Goal: Navigation & Orientation: Find specific page/section

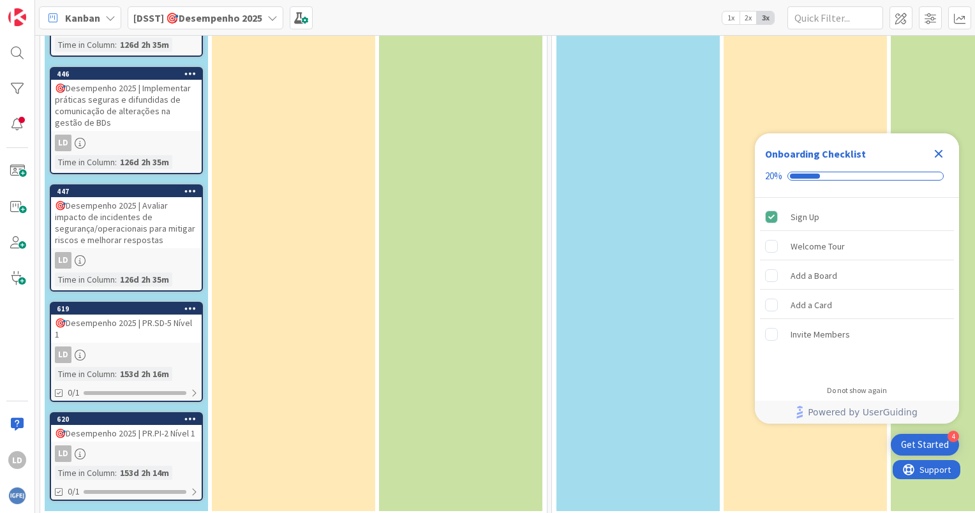
scroll to position [308, 0]
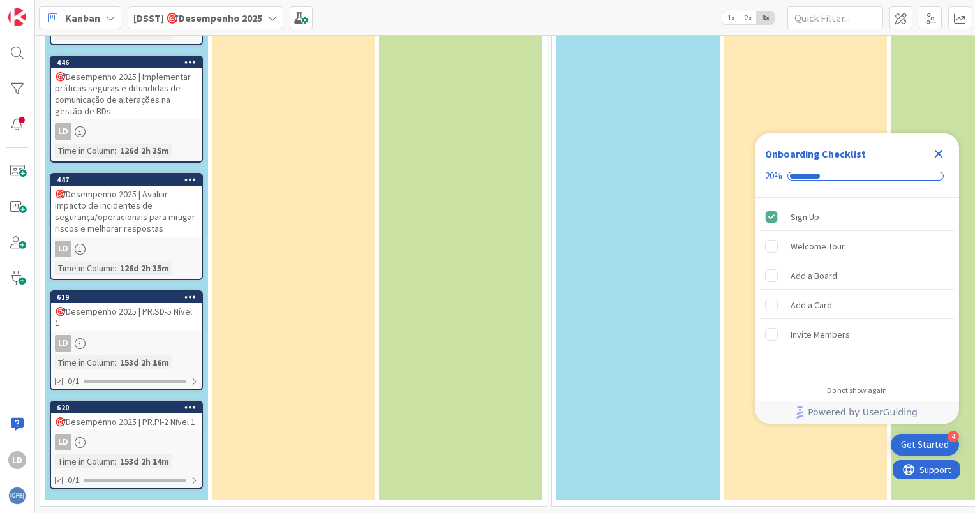
click at [135, 414] on div "🎯Desempenho 2025 | PR.PI-2 Nível 1" at bounding box center [126, 422] width 151 height 17
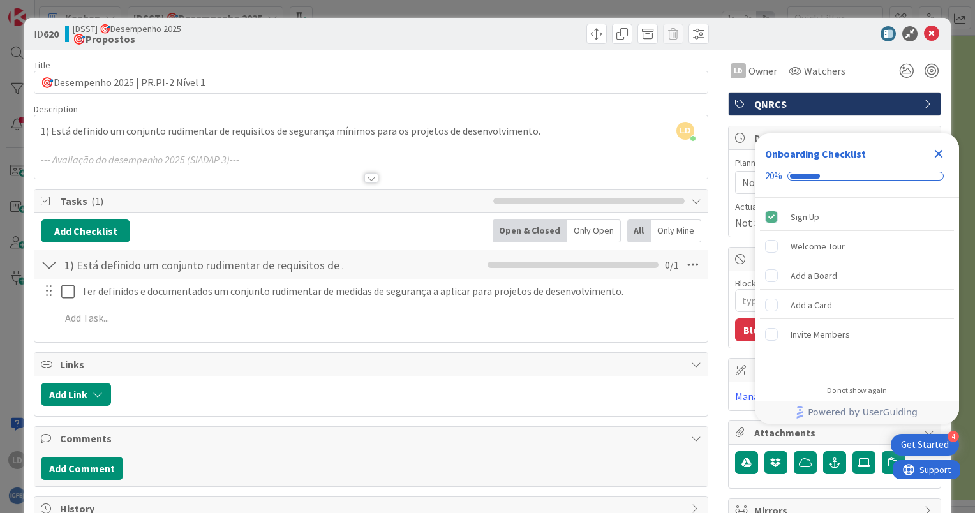
click at [789, 36] on div at bounding box center [829, 33] width 226 height 15
click at [928, 33] on icon at bounding box center [931, 33] width 15 height 15
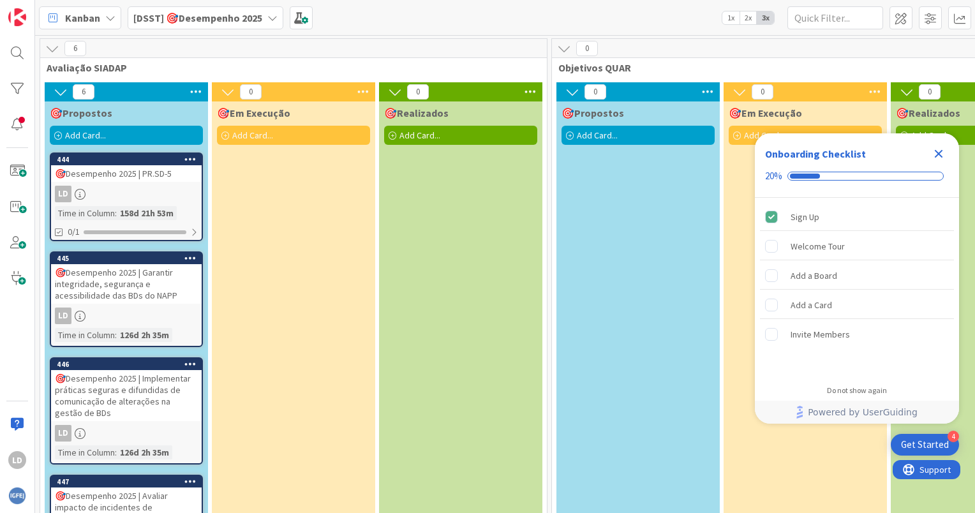
click at [197, 86] on icon at bounding box center [196, 91] width 17 height 19
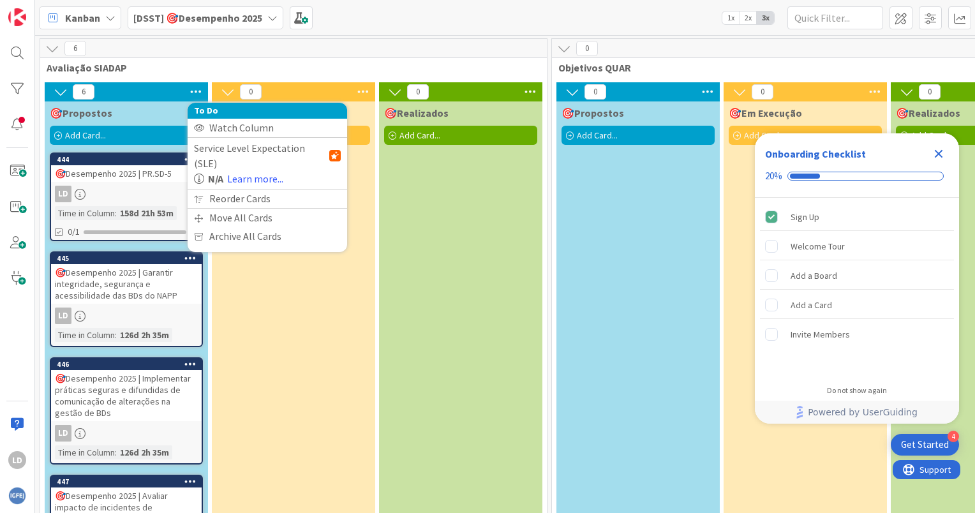
click at [195, 87] on icon at bounding box center [196, 91] width 17 height 19
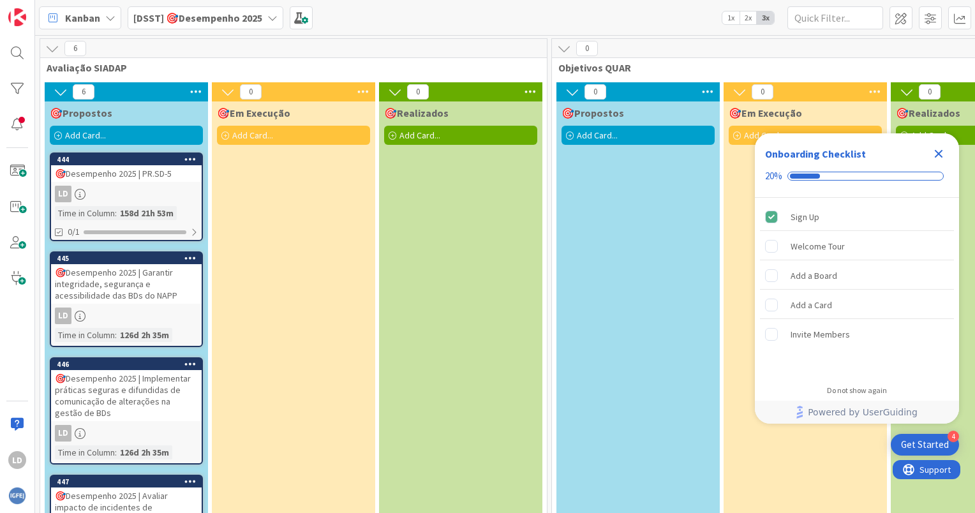
click at [137, 285] on div "🎯Desempenho 2025 | Garantir integridade, segurança e acessibilidade das BDs do …" at bounding box center [126, 284] width 151 height 40
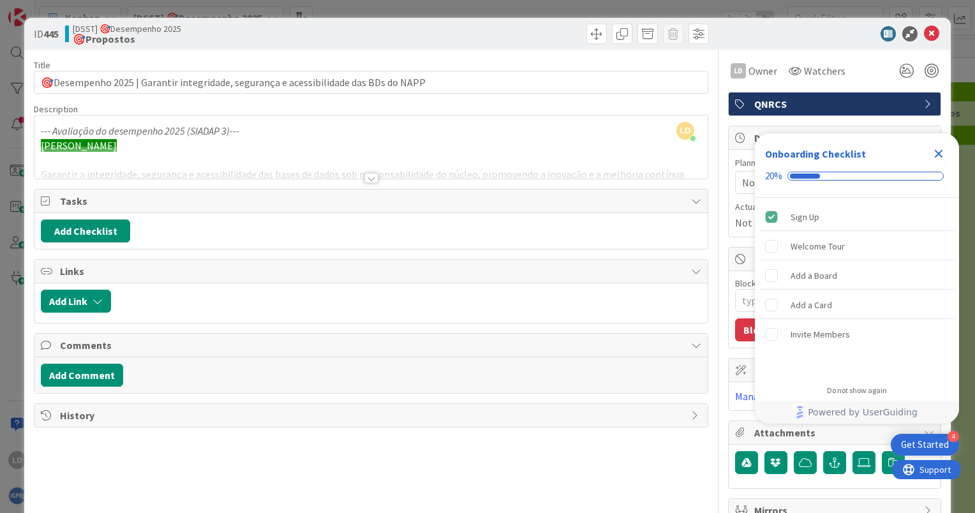
click at [365, 181] on div at bounding box center [372, 178] width 14 height 10
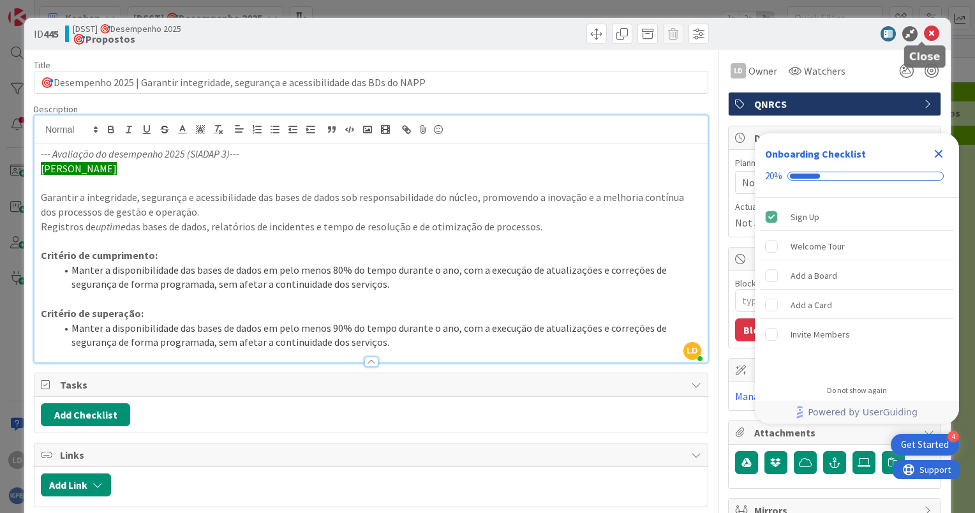
click at [924, 30] on icon at bounding box center [931, 33] width 15 height 15
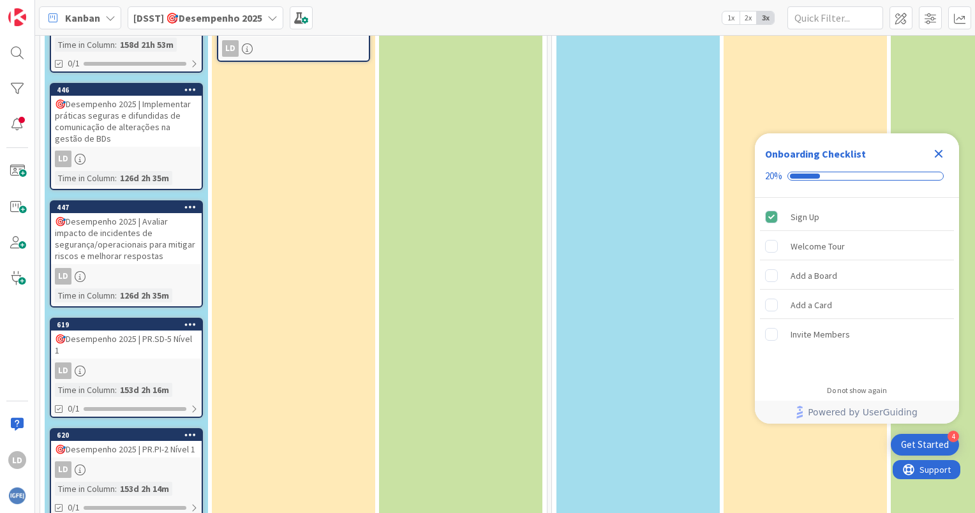
scroll to position [192, 0]
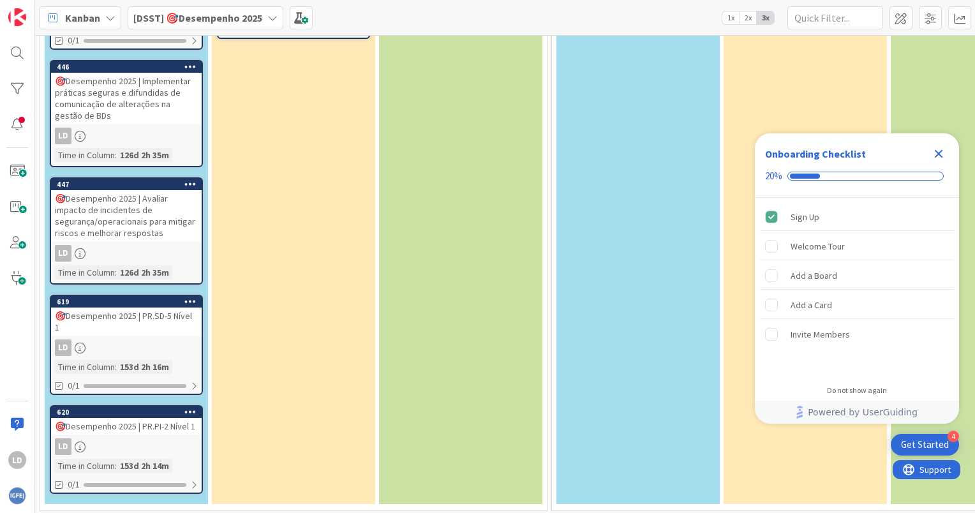
click at [133, 94] on div "🎯Desempenho 2025 | Implementar práticas seguras e difundidas de comunicação de …" at bounding box center [126, 98] width 151 height 51
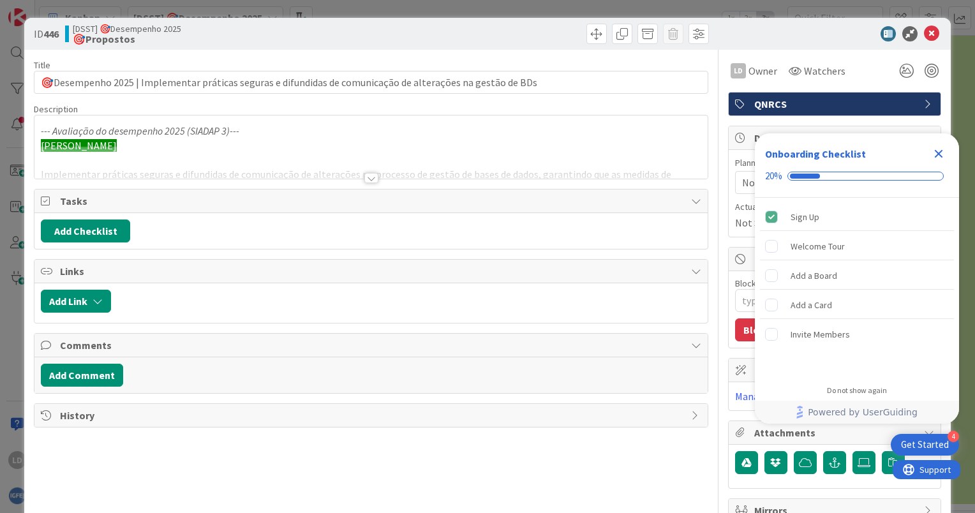
click at [366, 178] on div at bounding box center [372, 178] width 14 height 10
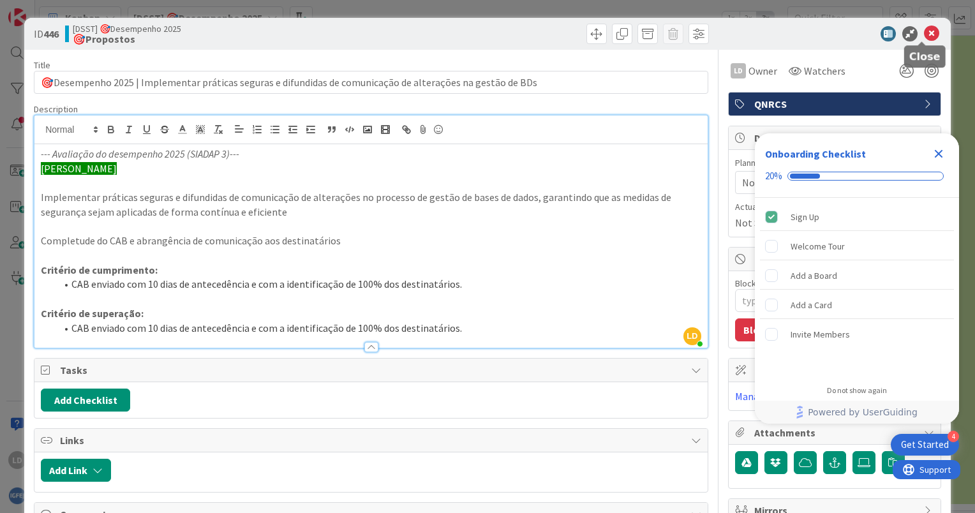
click at [924, 35] on icon at bounding box center [931, 33] width 15 height 15
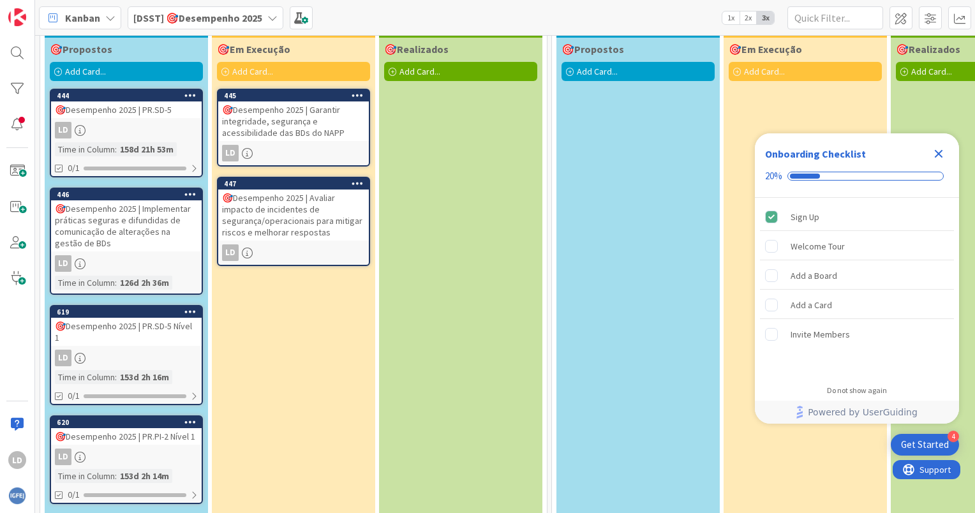
scroll to position [86, 0]
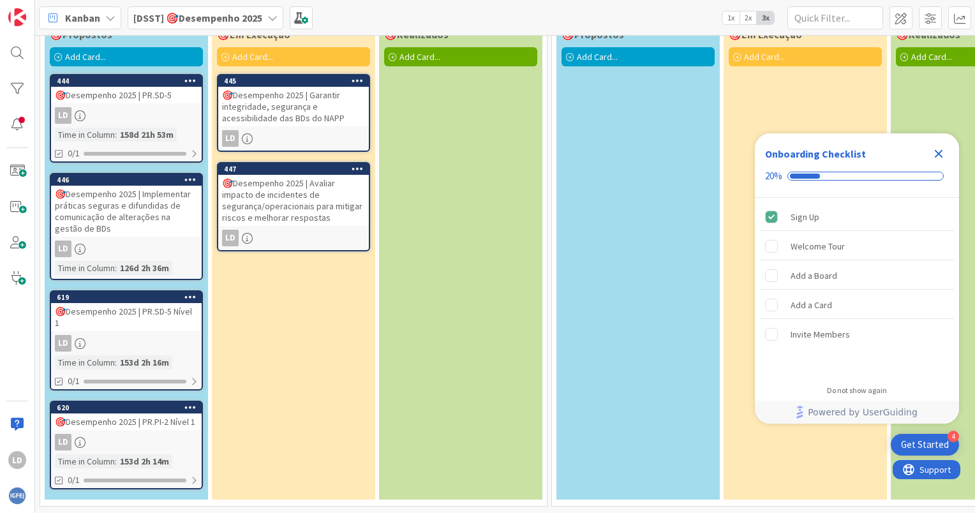
click at [130, 196] on div "🎯Desempenho 2025 | Implementar práticas seguras e difundidas de comunicação de …" at bounding box center [126, 211] width 151 height 51
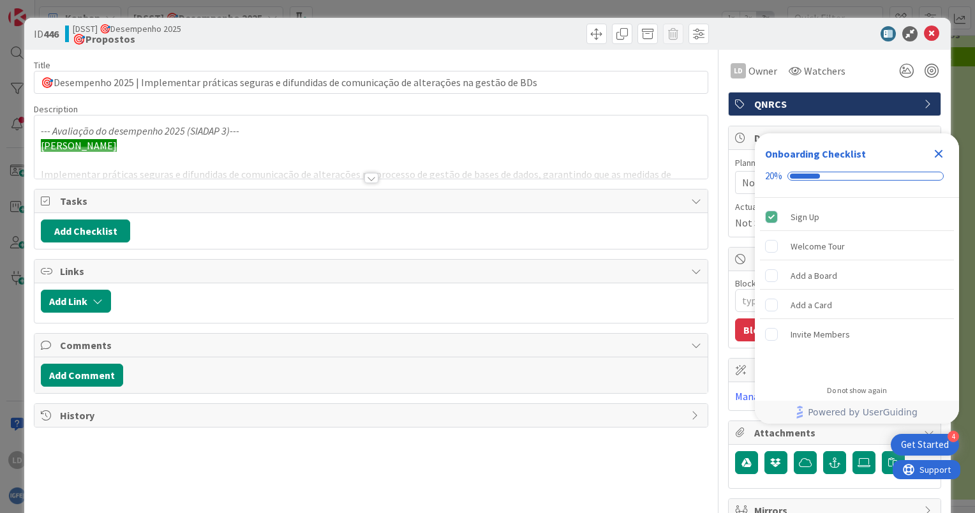
click at [365, 177] on div at bounding box center [372, 178] width 14 height 10
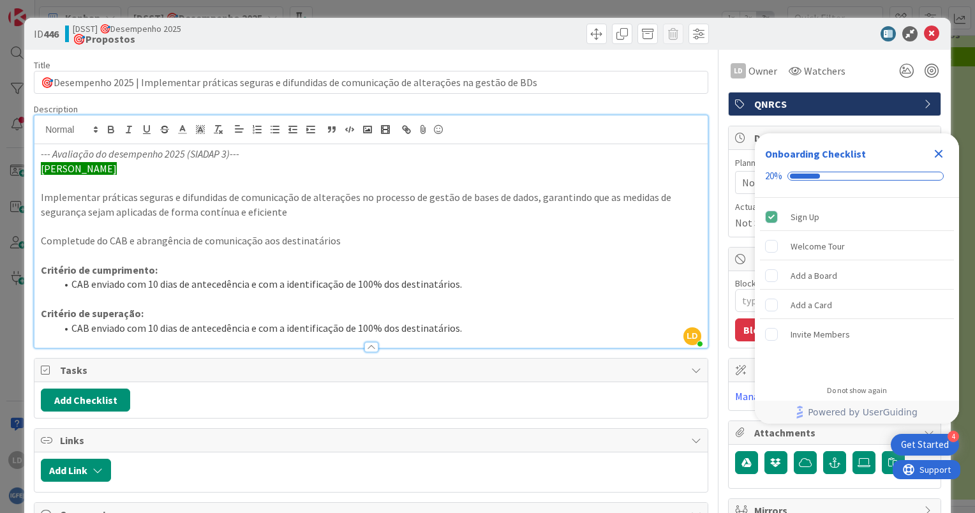
click at [919, 41] on div "ID 446 [DSST] 🎯Desempenho 2025 🎯Propostos" at bounding box center [487, 34] width 927 height 32
click at [924, 34] on icon at bounding box center [931, 33] width 15 height 15
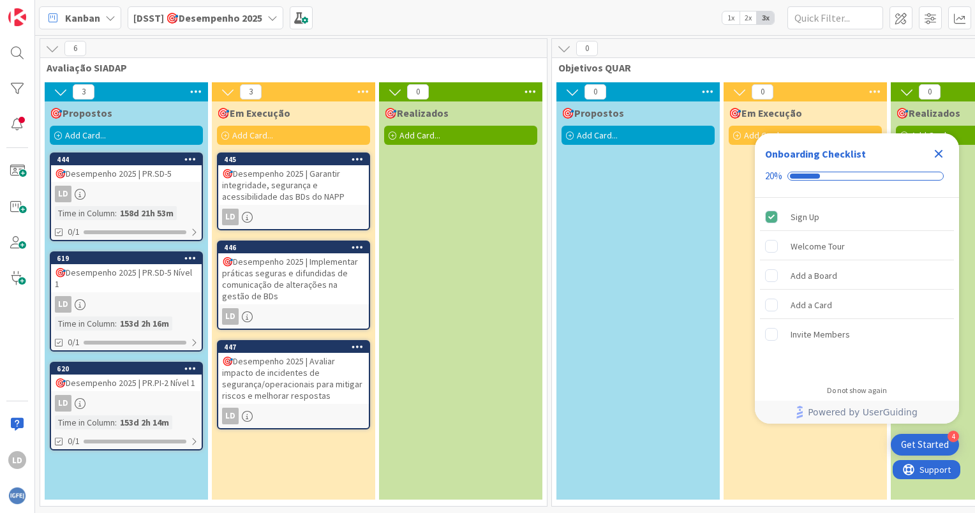
click at [273, 370] on div "🎯Desempenho 2025 | Avaliar impacto de incidentes de segurança/operacionais para…" at bounding box center [293, 378] width 151 height 51
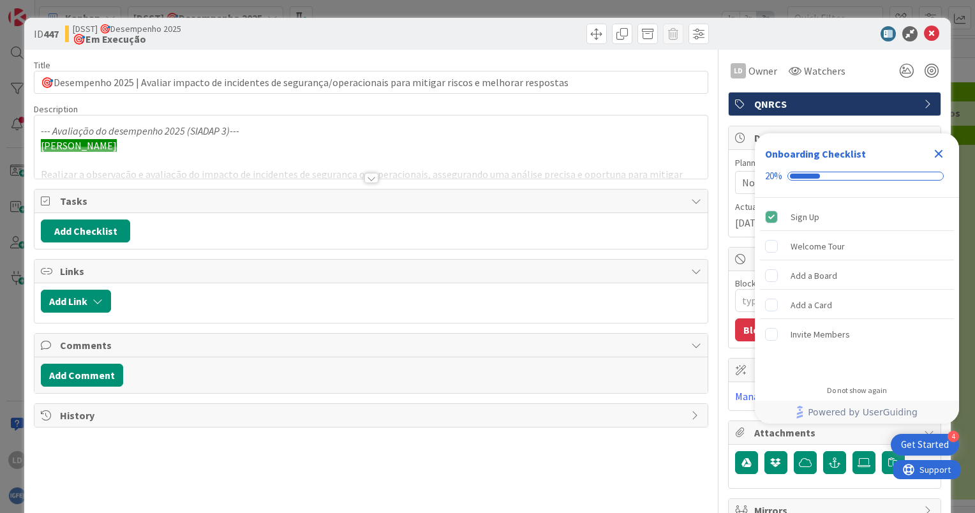
click at [365, 179] on div at bounding box center [372, 178] width 14 height 10
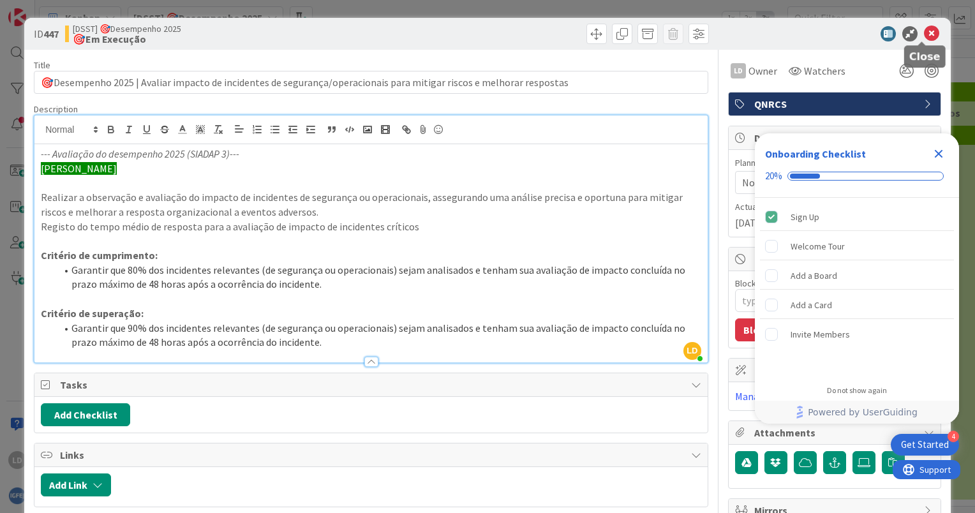
click at [924, 33] on icon at bounding box center [931, 33] width 15 height 15
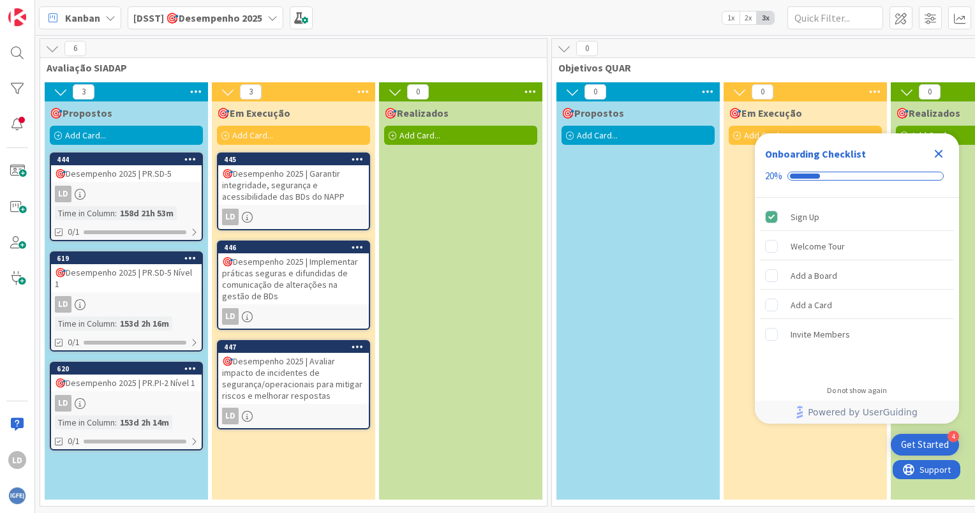
click at [143, 380] on div "🎯Desempenho 2025 | PR.PI-2 Nível 1" at bounding box center [126, 383] width 151 height 17
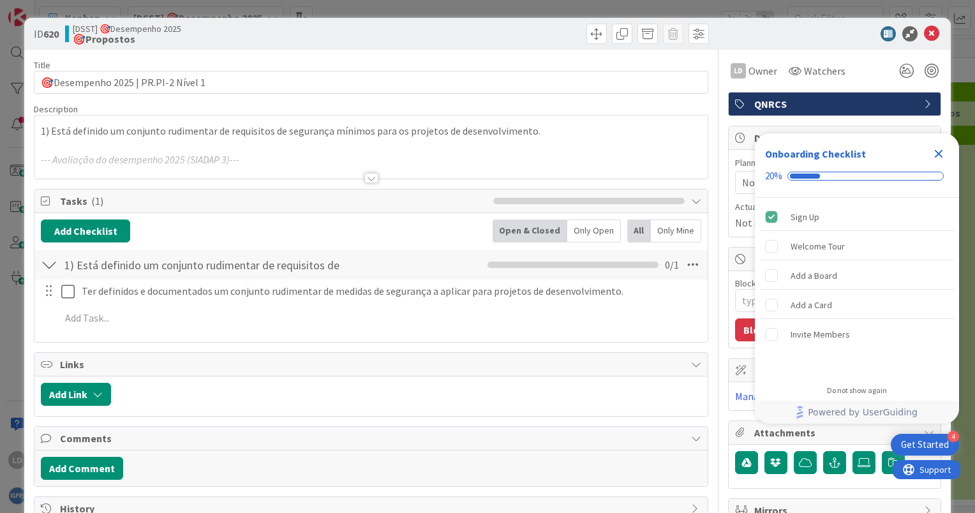
click at [365, 178] on div at bounding box center [372, 178] width 14 height 10
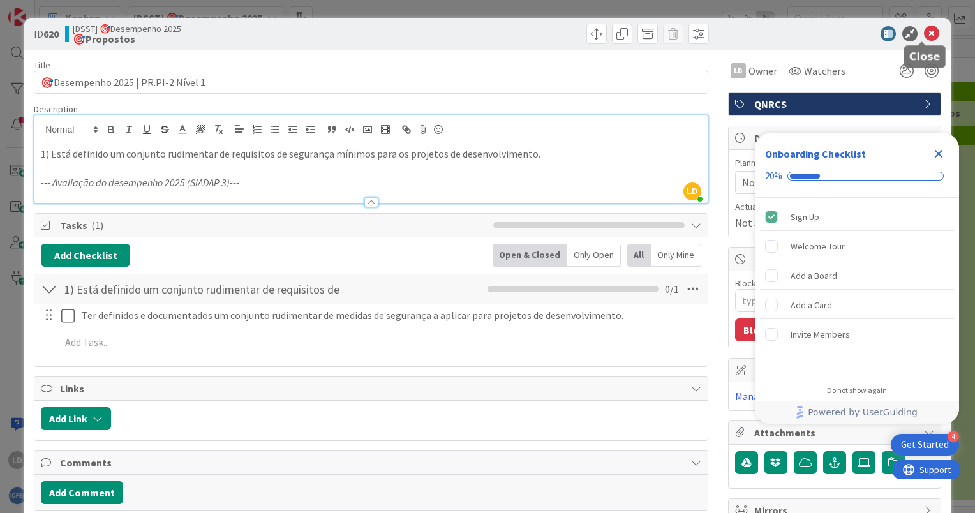
click at [926, 34] on icon at bounding box center [931, 33] width 15 height 15
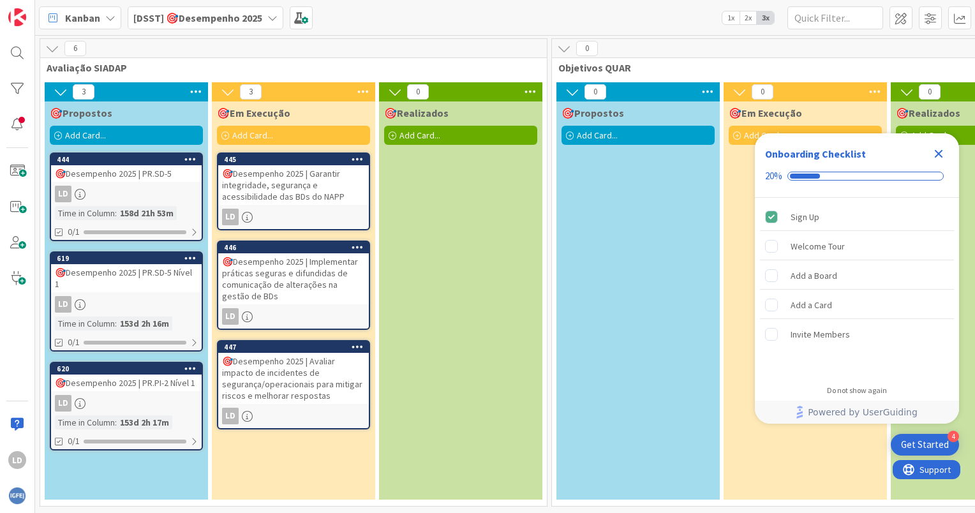
click at [123, 169] on div "🎯Desempenho 2025 | PR.SD-5" at bounding box center [126, 173] width 151 height 17
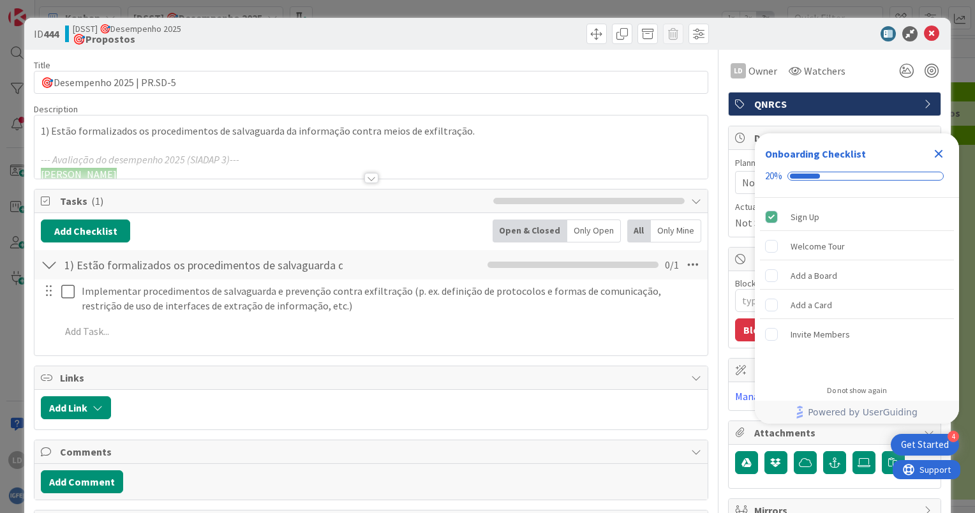
click at [366, 174] on div at bounding box center [372, 178] width 14 height 10
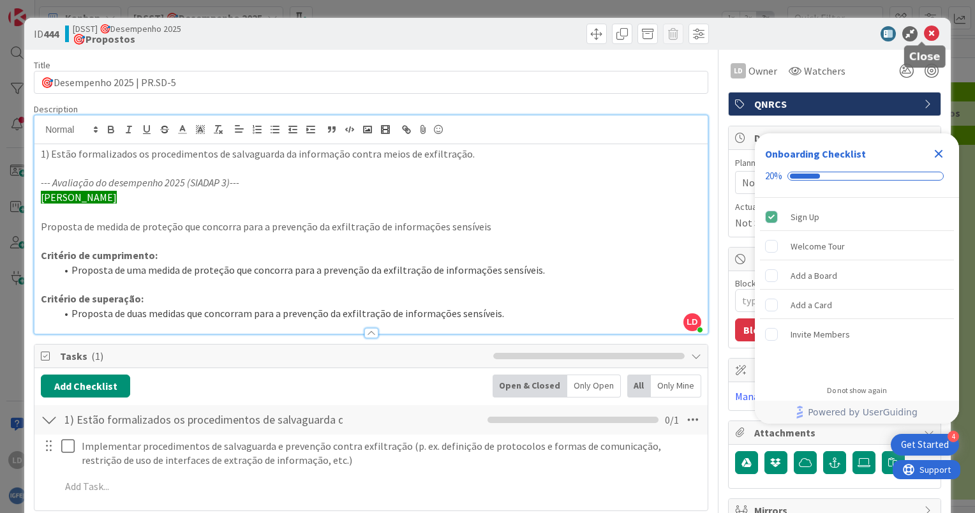
click at [926, 36] on icon at bounding box center [931, 33] width 15 height 15
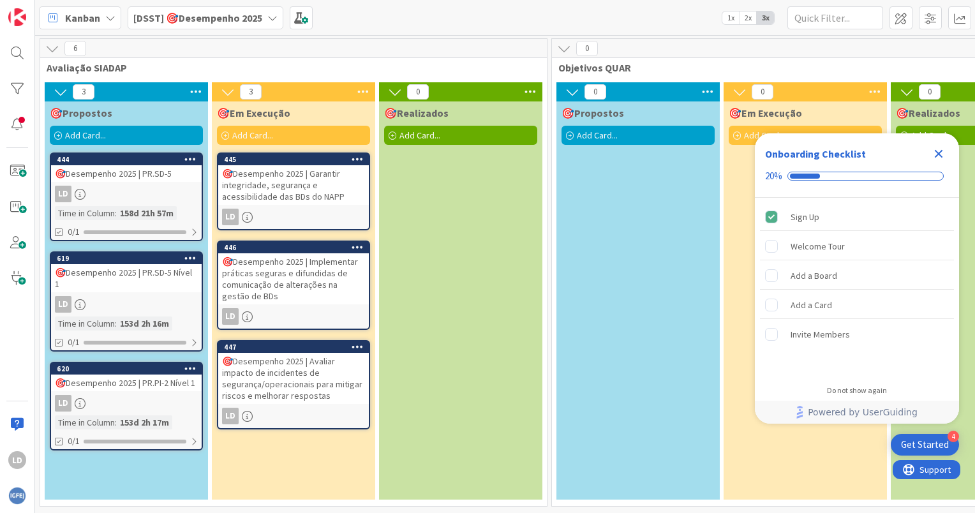
click at [937, 155] on icon "Close Checklist" at bounding box center [939, 154] width 8 height 8
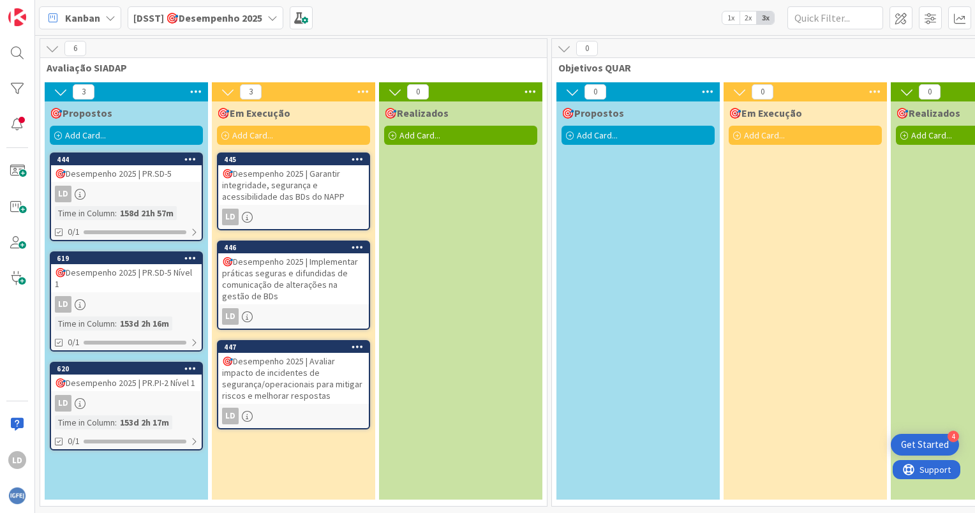
scroll to position [4, 0]
click at [133, 169] on div "🎯Desempenho 2025 | PR.SD-5" at bounding box center [126, 173] width 151 height 17
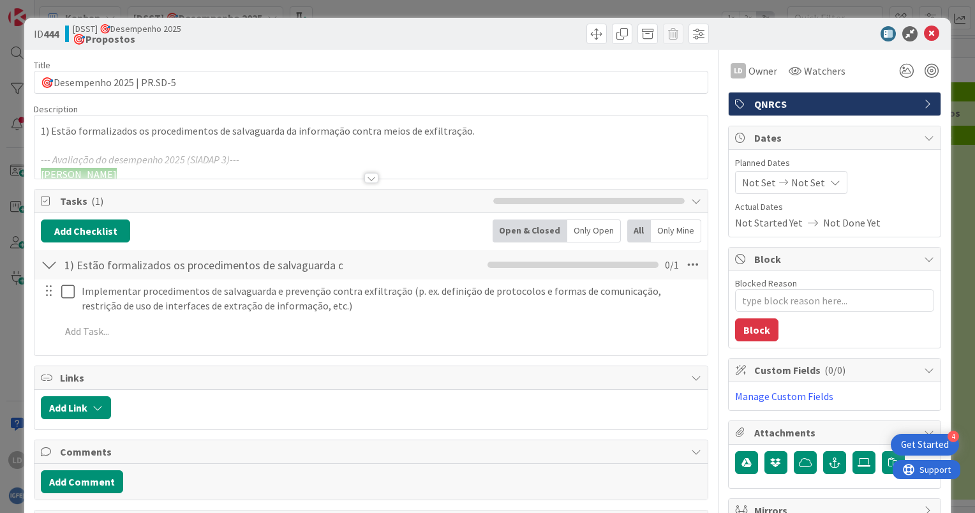
click at [365, 179] on div at bounding box center [372, 178] width 14 height 10
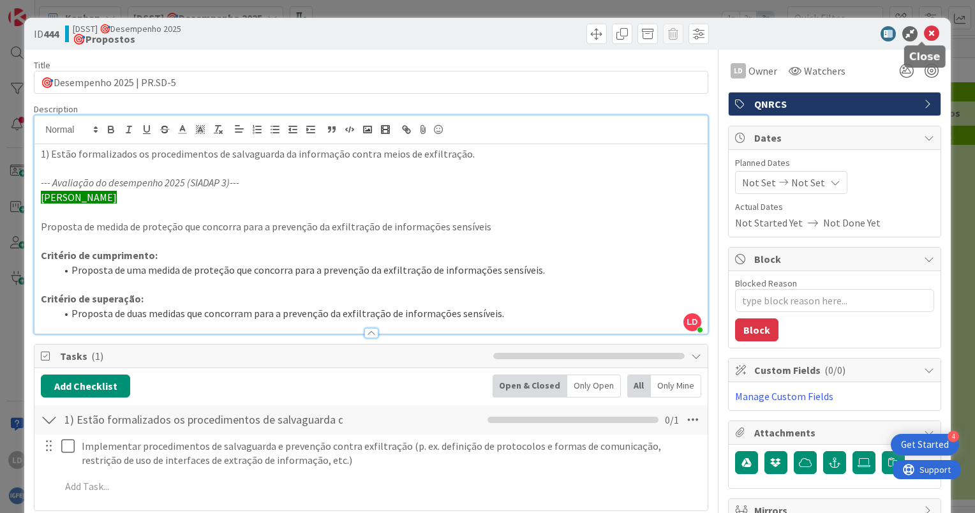
click at [924, 36] on icon at bounding box center [931, 33] width 15 height 15
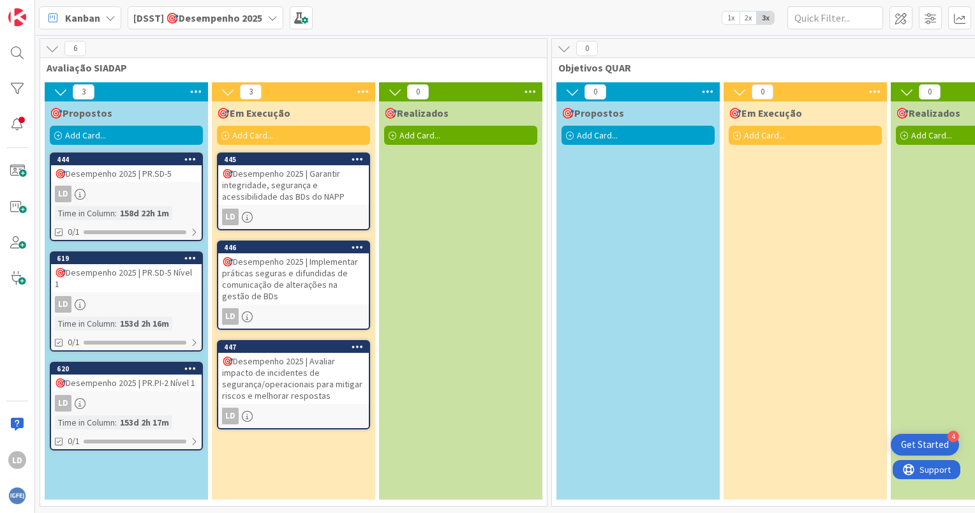
click at [128, 271] on div "🎯Desempenho 2025 | PR.SD-5 Nível 1" at bounding box center [126, 278] width 151 height 28
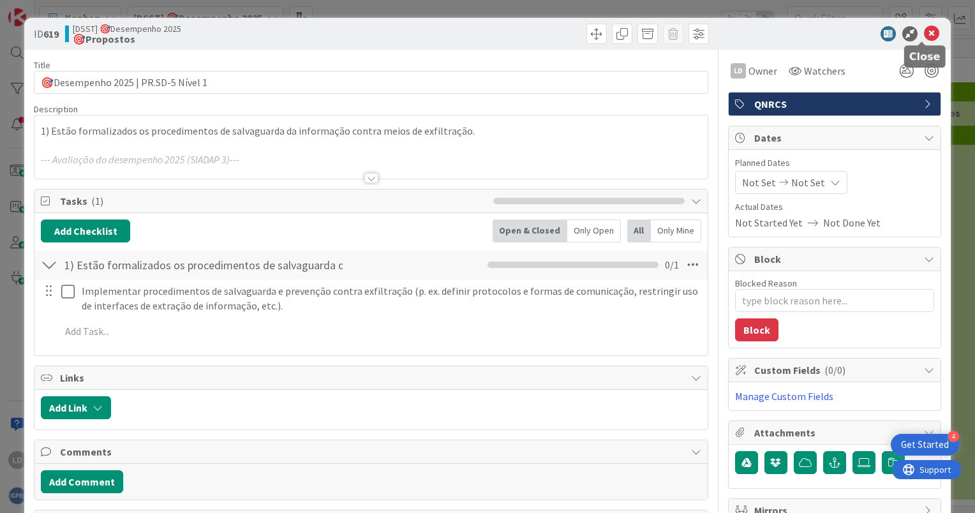
click at [924, 32] on icon at bounding box center [931, 33] width 15 height 15
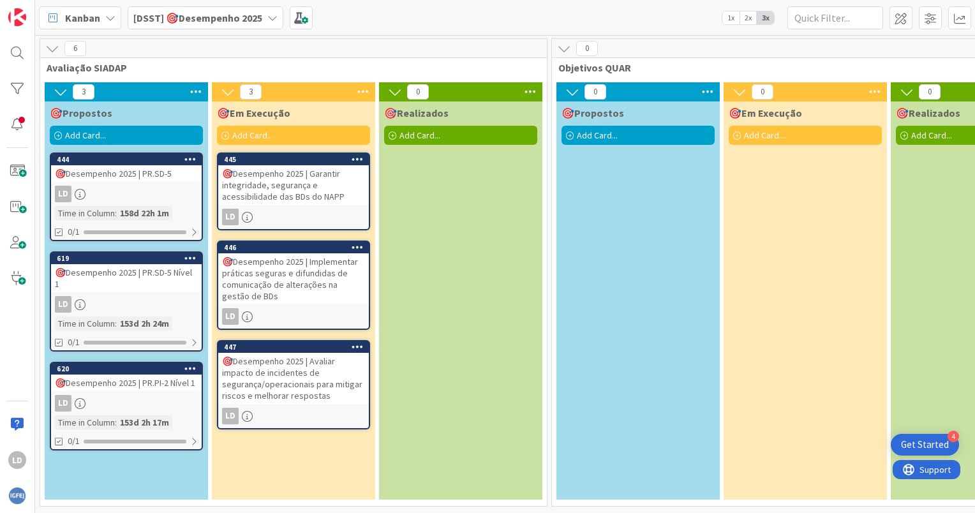
click at [54, 43] on icon at bounding box center [52, 48] width 14 height 14
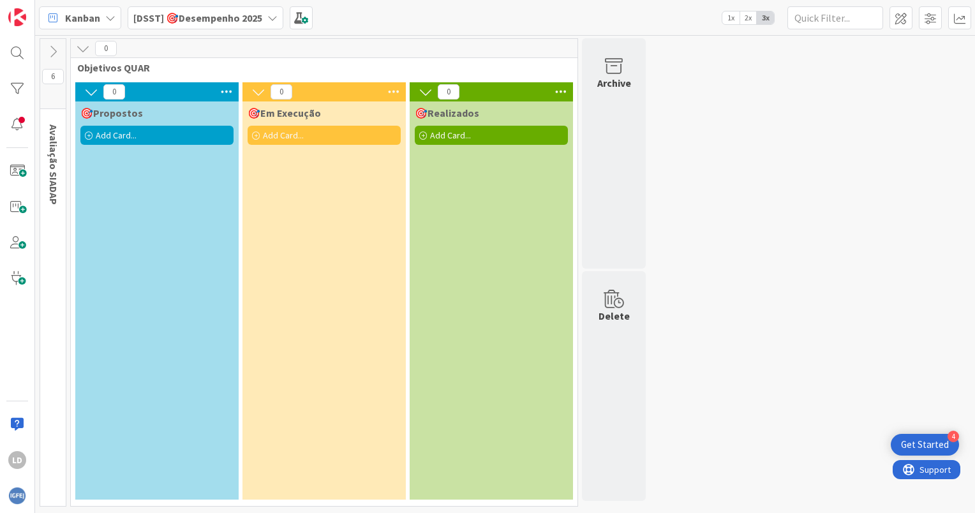
click at [54, 45] on icon at bounding box center [53, 52] width 14 height 14
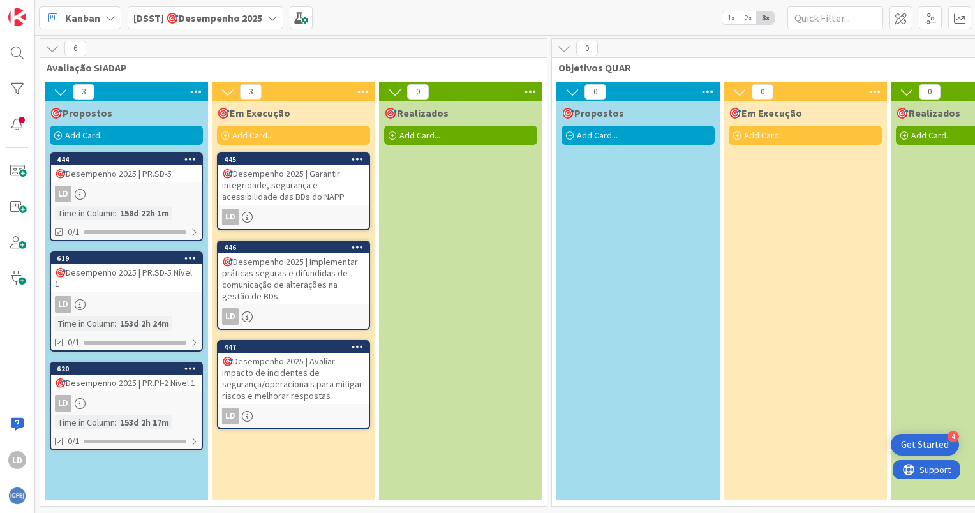
click at [264, 17] on div "[DSST] 🎯Desempenho 2025" at bounding box center [206, 17] width 156 height 23
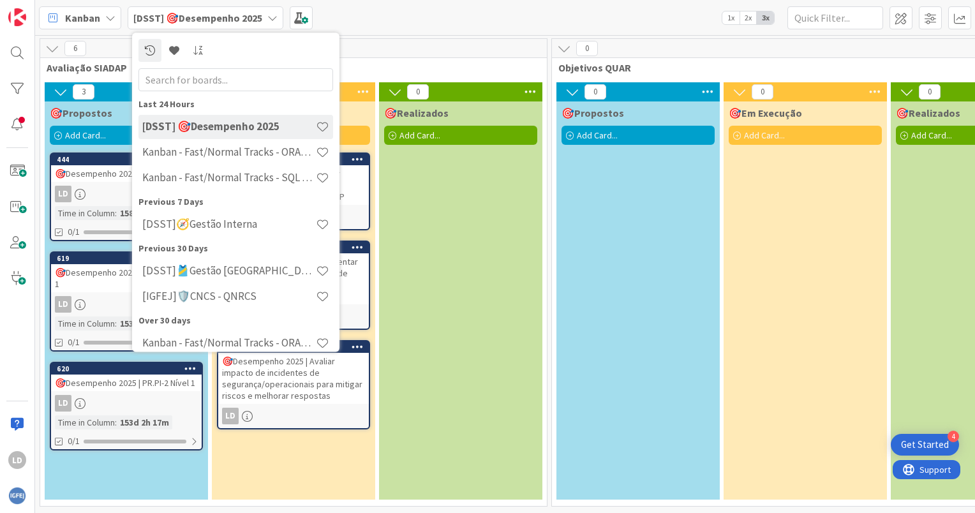
click at [264, 17] on div "[DSST] 🎯Desempenho 2025" at bounding box center [206, 17] width 156 height 23
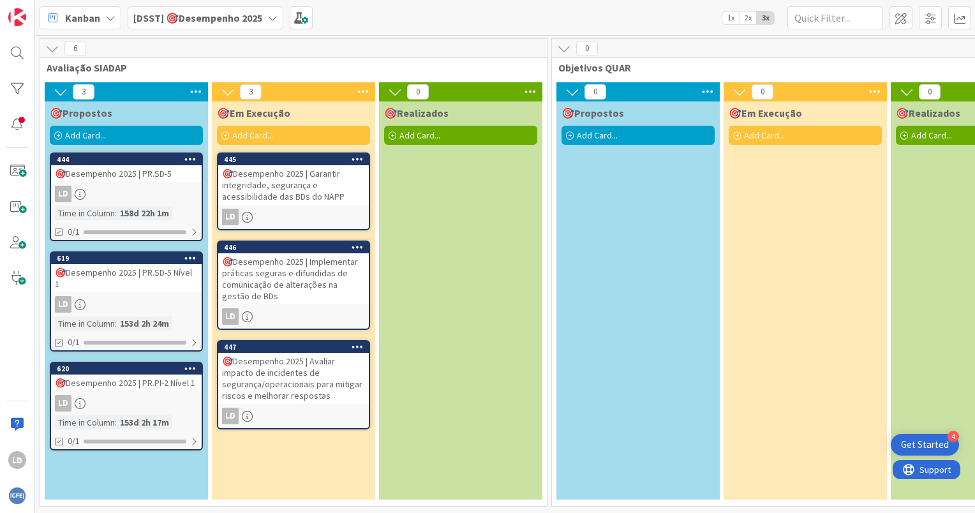
click at [128, 382] on div "🎯Desempenho 2025 | PR.PI-2 Nível 1" at bounding box center [126, 383] width 151 height 17
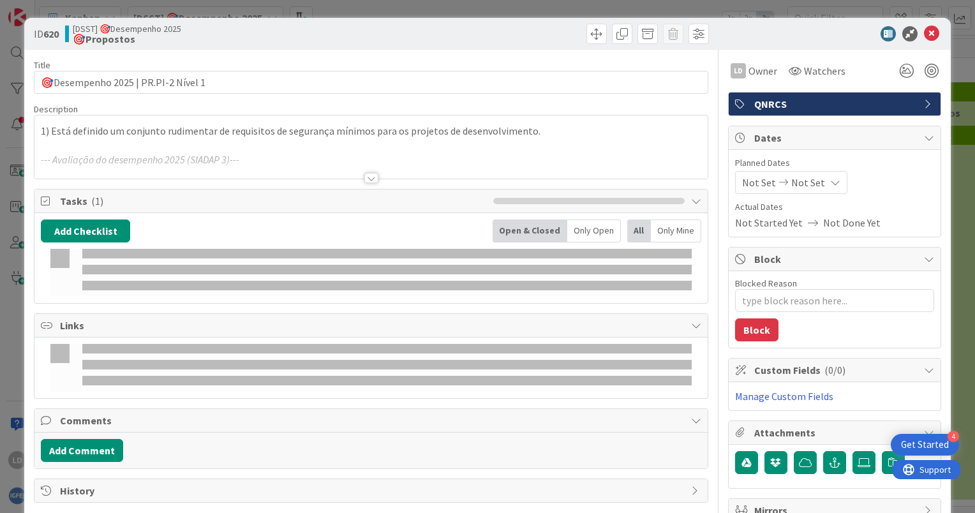
type textarea "x"
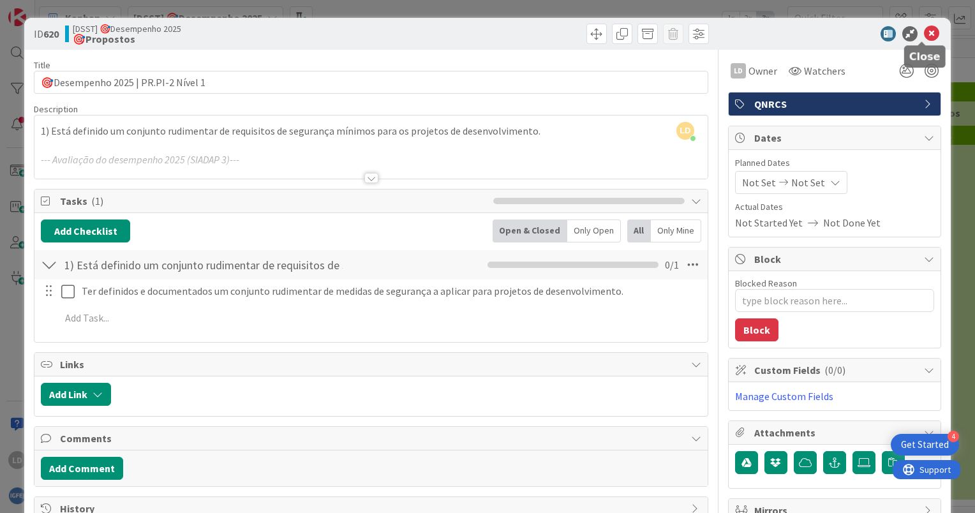
click at [924, 31] on icon at bounding box center [931, 33] width 15 height 15
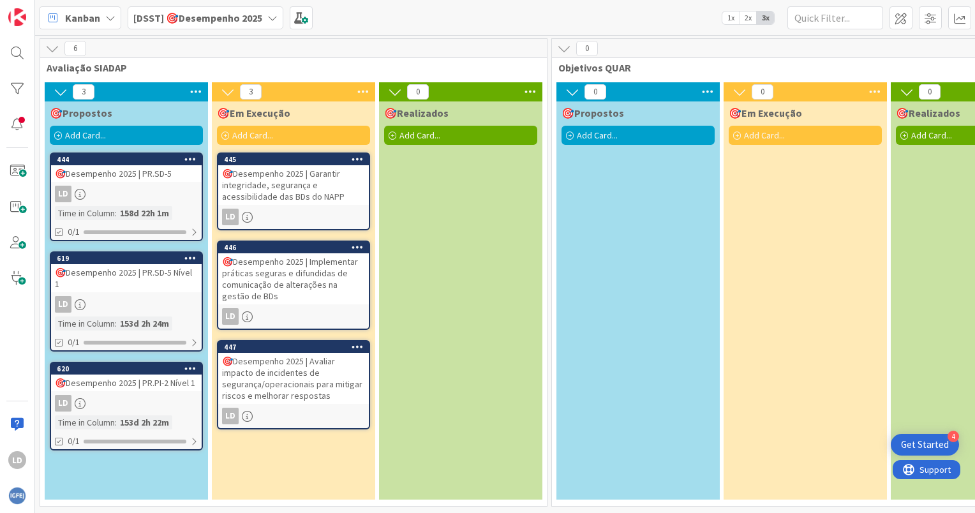
scroll to position [4, 0]
